Goal: Task Accomplishment & Management: Use online tool/utility

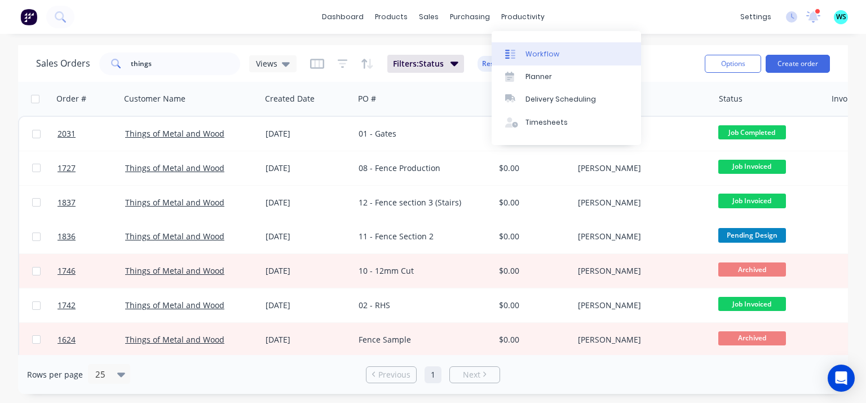
click at [523, 53] on link "Workflow" at bounding box center [566, 53] width 149 height 23
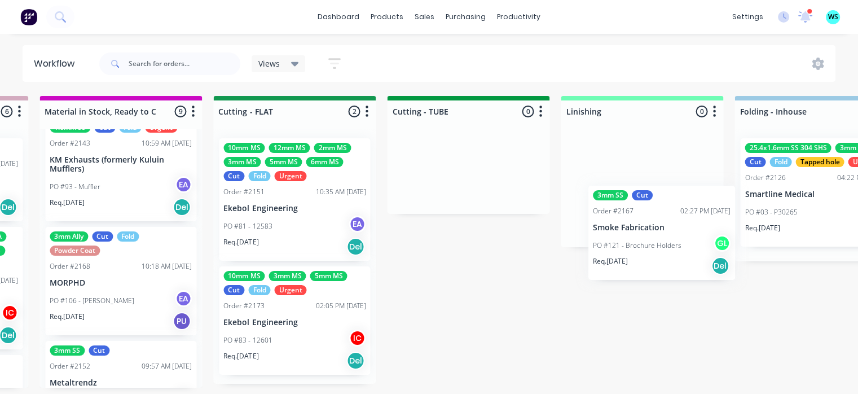
scroll to position [2, 1897]
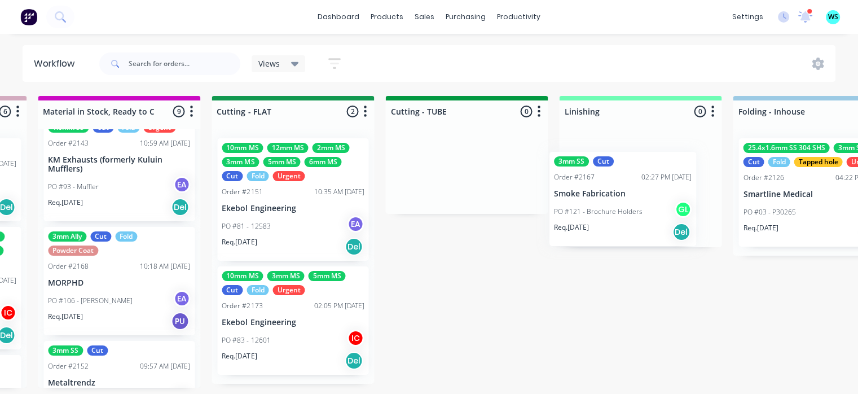
drag, startPoint x: 435, startPoint y: 281, endPoint x: 617, endPoint y: 199, distance: 199.7
click at [617, 199] on div "Submitted 10 Status colour #273444 hex #273444 Save Cancel Summaries Total orde…" at bounding box center [343, 242] width 4497 height 292
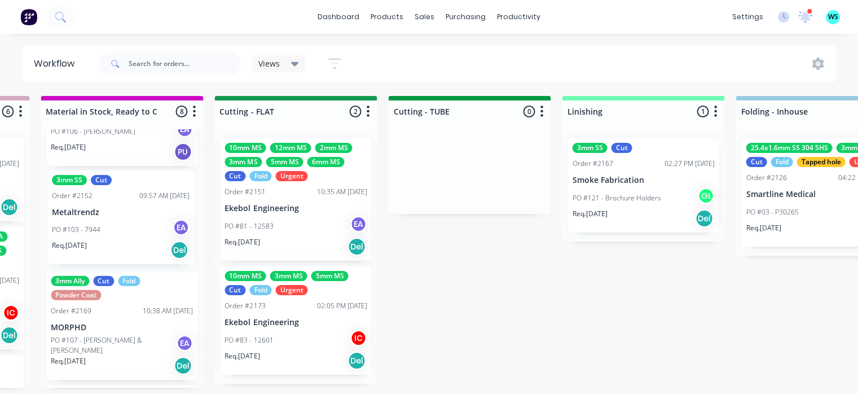
scroll to position [2, 1891]
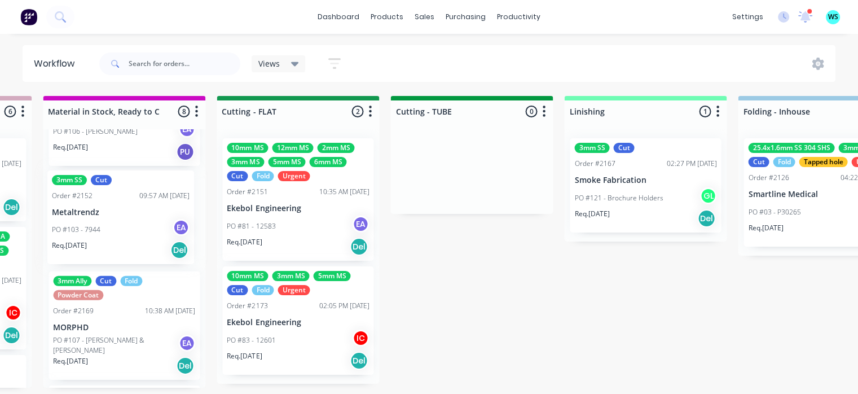
drag, startPoint x: 93, startPoint y: 240, endPoint x: 101, endPoint y: 241, distance: 8.0
click at [101, 241] on div "2mm SS 3mm SS 40x25x3mm Ally RHS Cut Fold Order #2183 12:00 PM [DATE] Zone RV P…" at bounding box center [124, 258] width 162 height 258
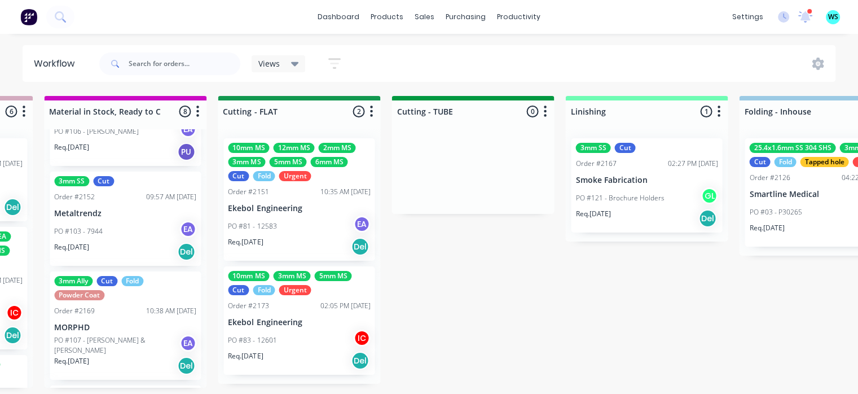
click at [102, 235] on div "PO #103 - 7944 EA" at bounding box center [125, 230] width 142 height 21
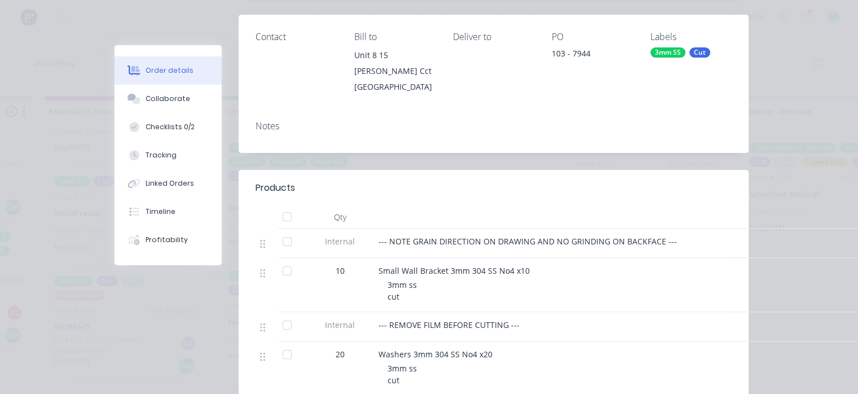
scroll to position [0, 0]
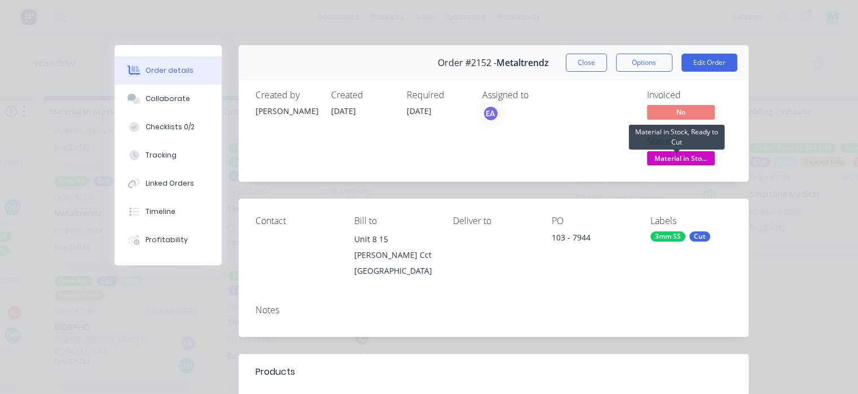
click at [695, 158] on span "Material in Sto..." at bounding box center [681, 158] width 68 height 14
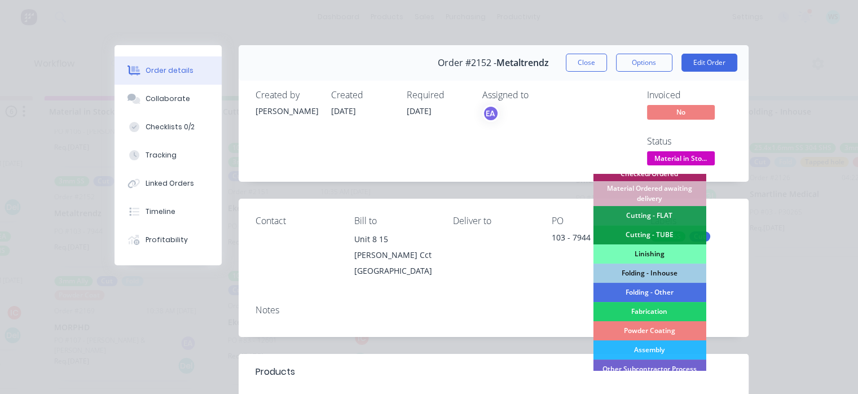
scroll to position [282, 0]
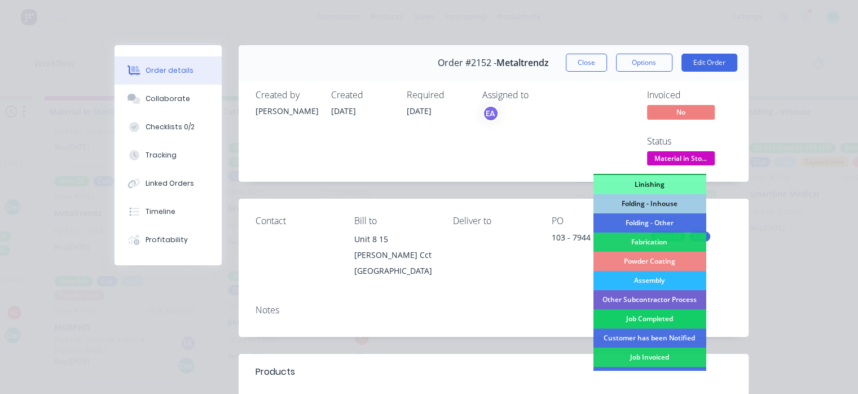
click at [634, 315] on div "Job Completed" at bounding box center [649, 318] width 113 height 19
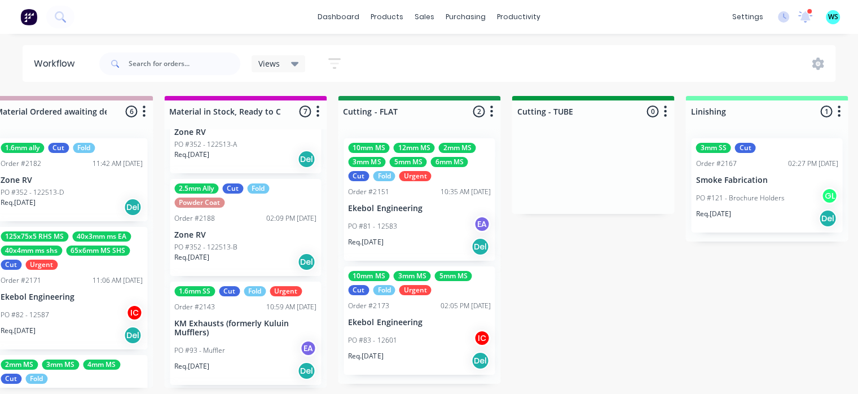
scroll to position [0, 0]
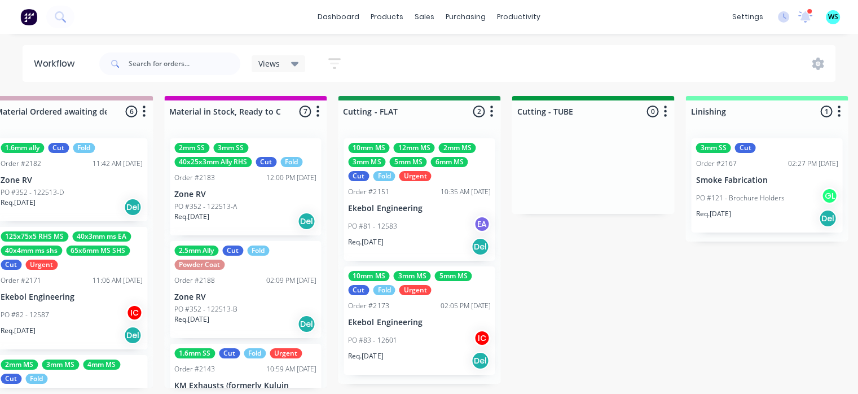
click at [427, 338] on div "PO #83 - 12601 IC" at bounding box center [419, 339] width 142 height 21
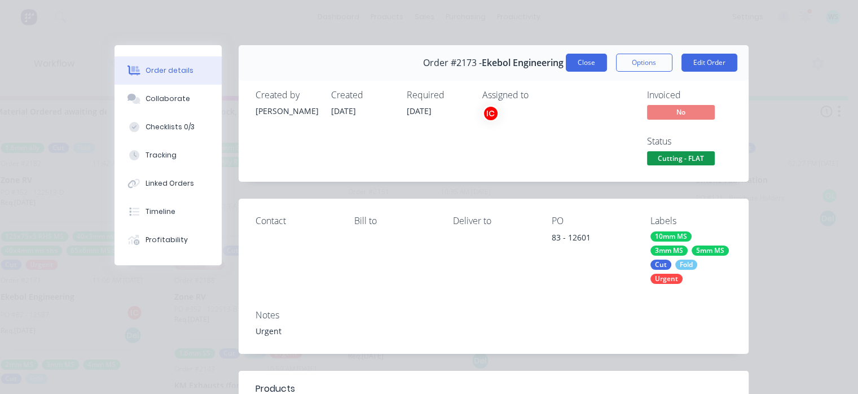
click at [566, 65] on button "Close" at bounding box center [586, 63] width 41 height 18
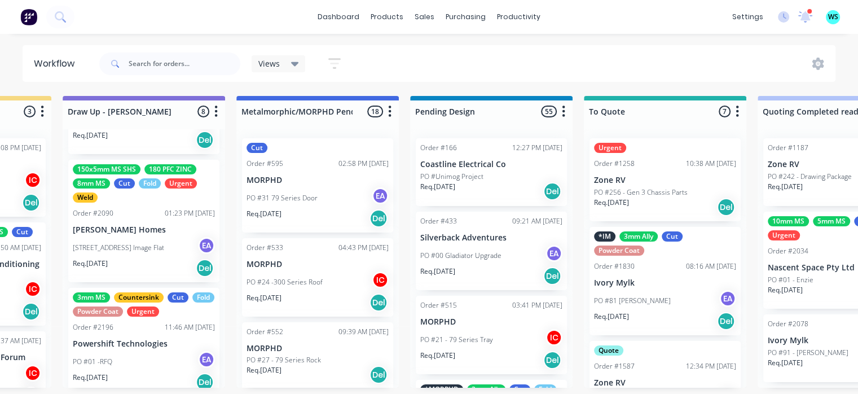
scroll to position [395, 0]
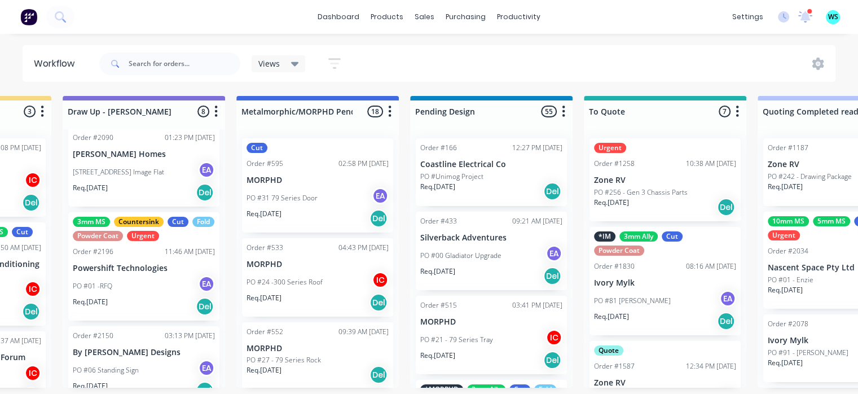
click at [138, 275] on div "PO #01 -RFQ EA" at bounding box center [144, 285] width 142 height 21
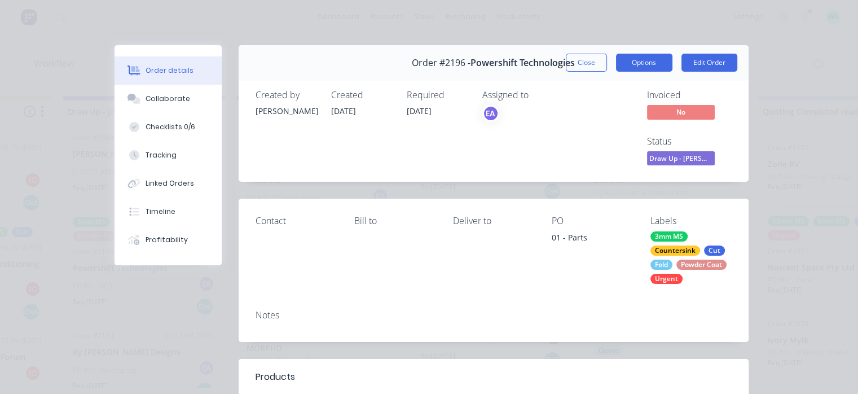
click at [627, 59] on button "Options" at bounding box center [644, 63] width 56 height 18
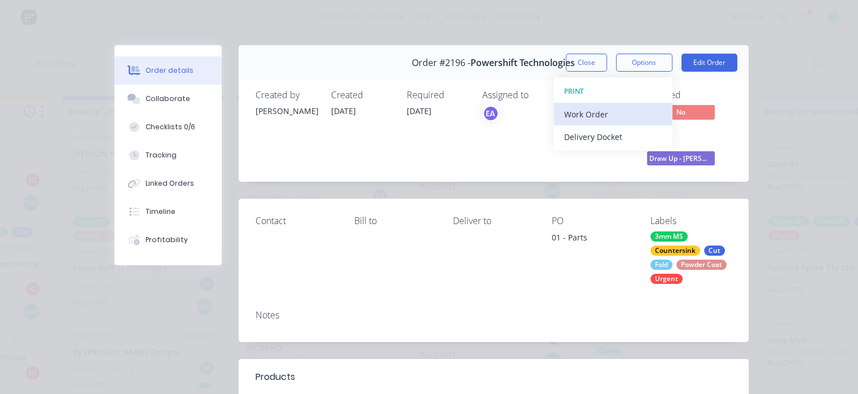
click at [587, 115] on div "Work Order" at bounding box center [613, 114] width 98 height 16
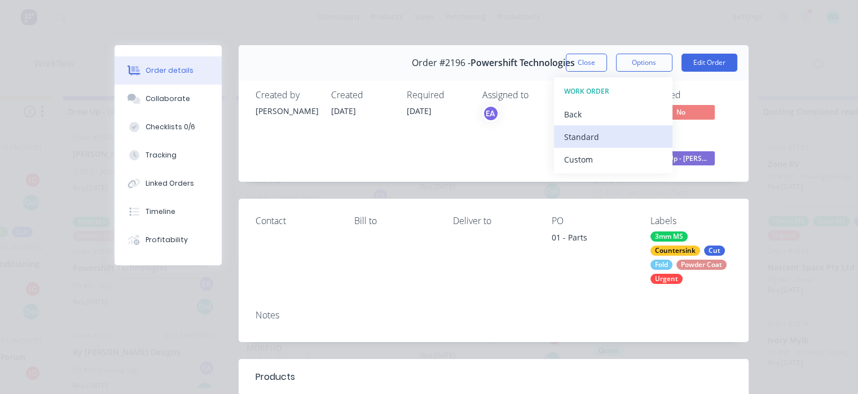
click at [580, 134] on div "Standard" at bounding box center [613, 137] width 98 height 16
